Goal: Task Accomplishment & Management: Use online tool/utility

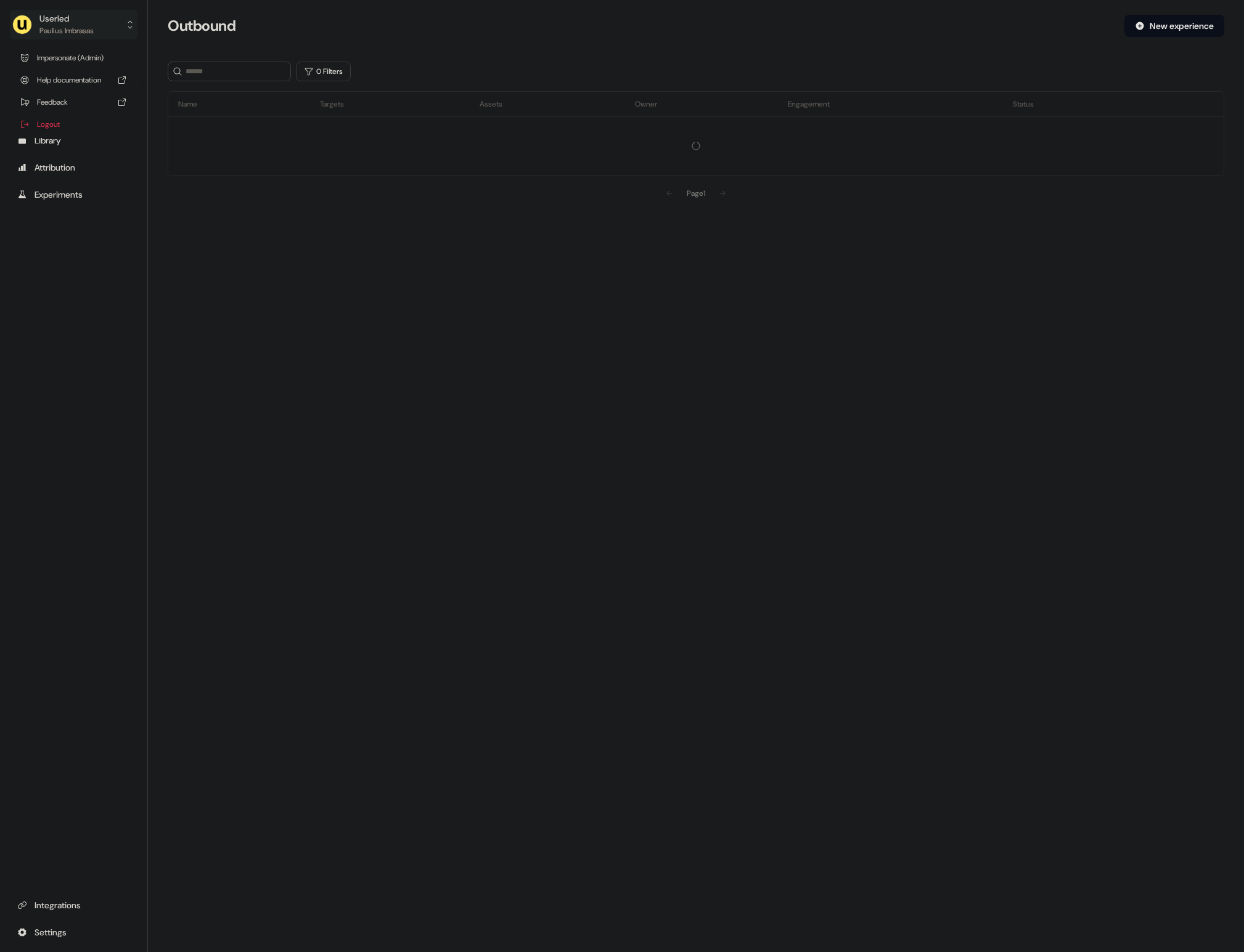
click at [107, 24] on button "Userled [PERSON_NAME]" at bounding box center [74, 25] width 128 height 30
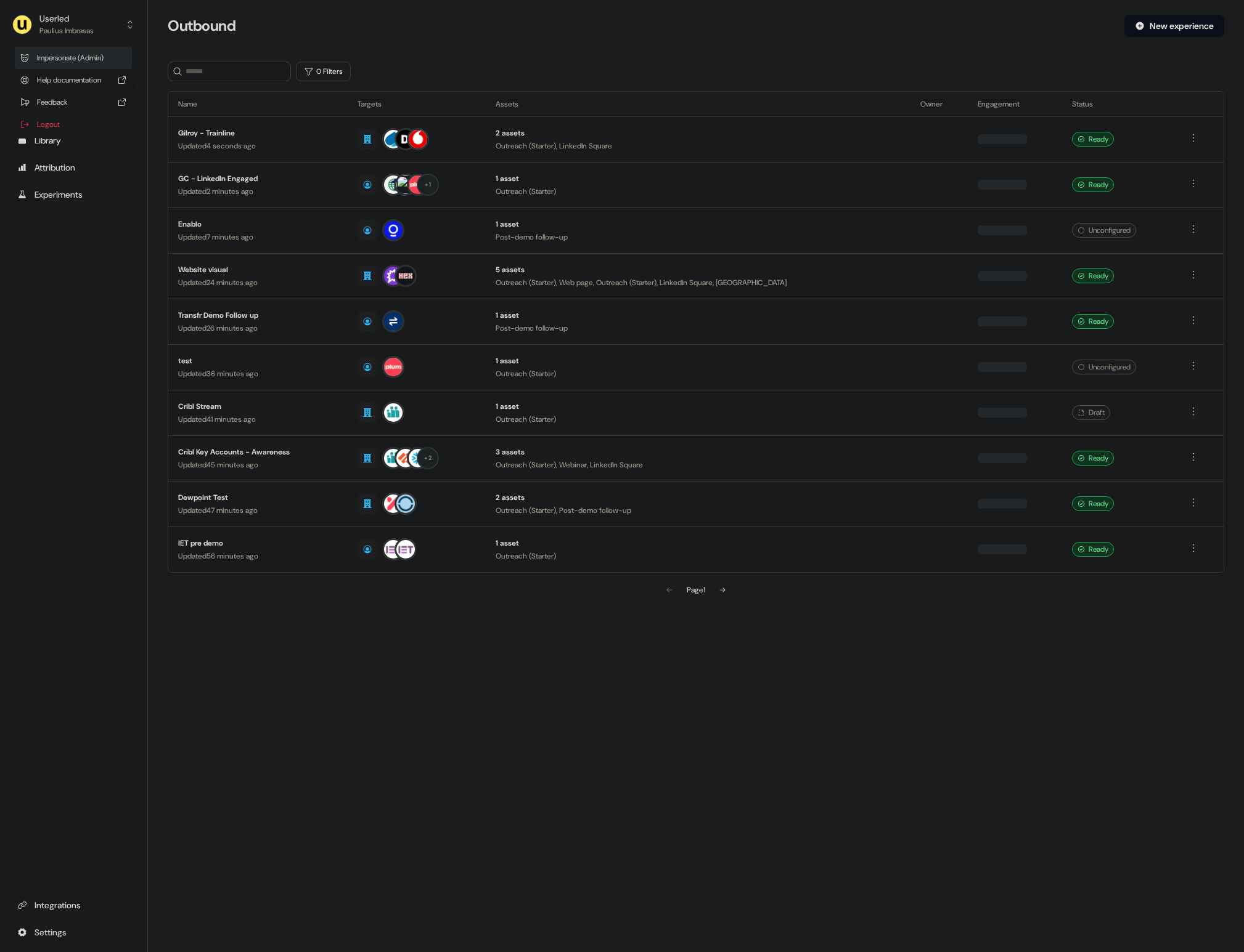
click at [107, 56] on div "Impersonate (Admin)" at bounding box center [73, 58] width 117 height 23
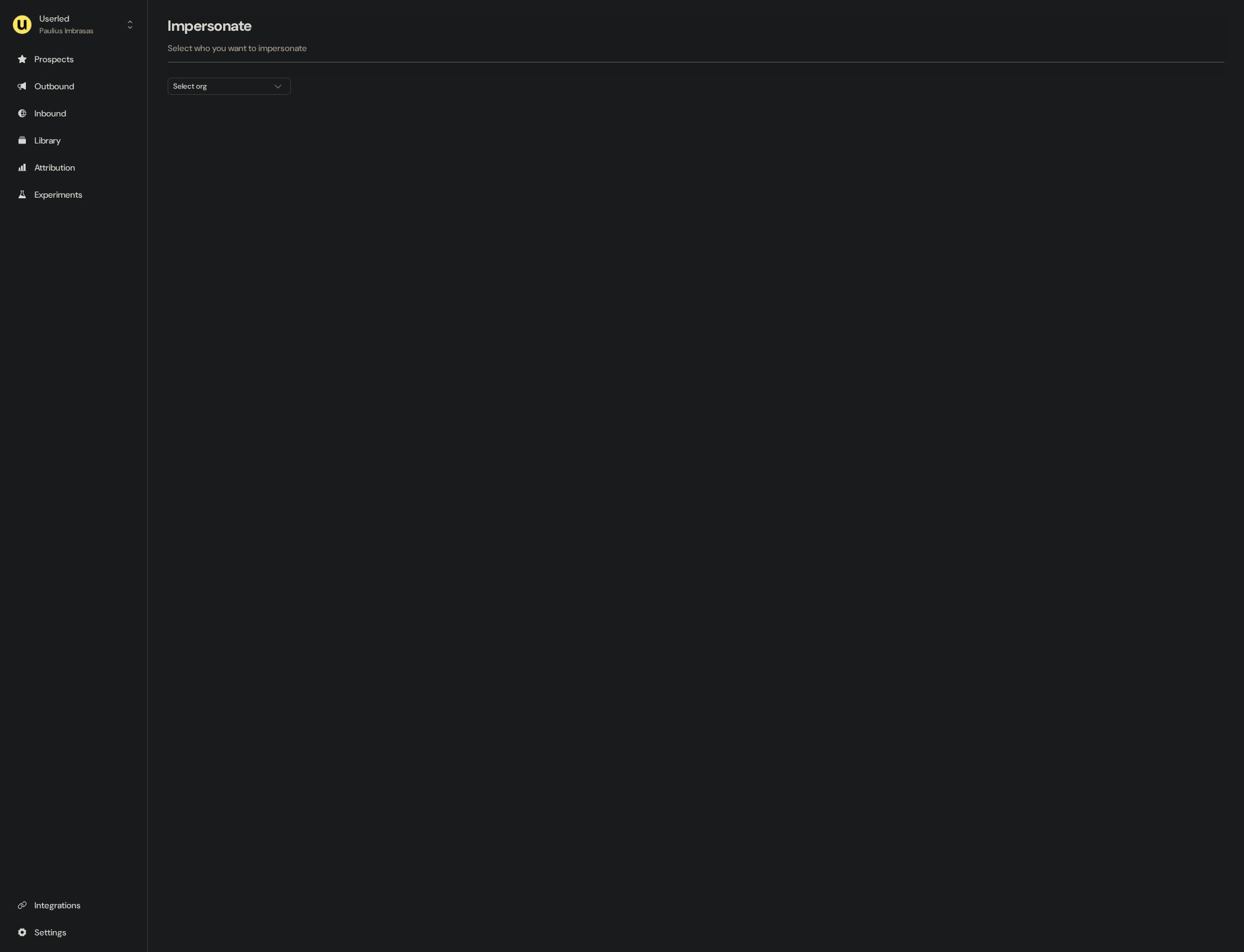
click at [234, 91] on div "Select org" at bounding box center [220, 86] width 93 height 13
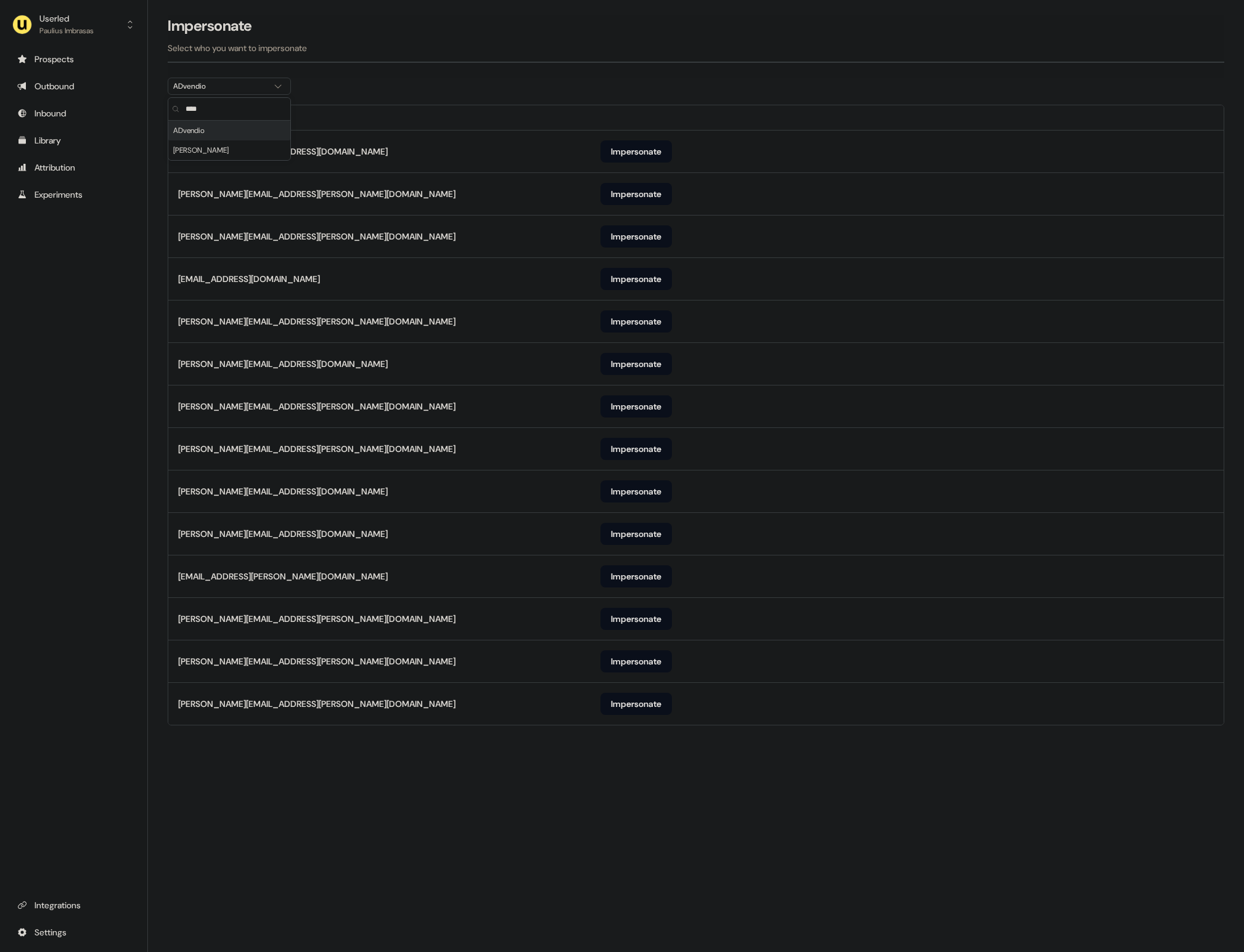
type input "****"
click at [592, 74] on div "Impersonate Select who you want to impersonate" at bounding box center [695, 46] width 1056 height 63
click at [633, 701] on button "Impersonate" at bounding box center [635, 704] width 72 height 23
